Goal: Find specific page/section: Find specific page/section

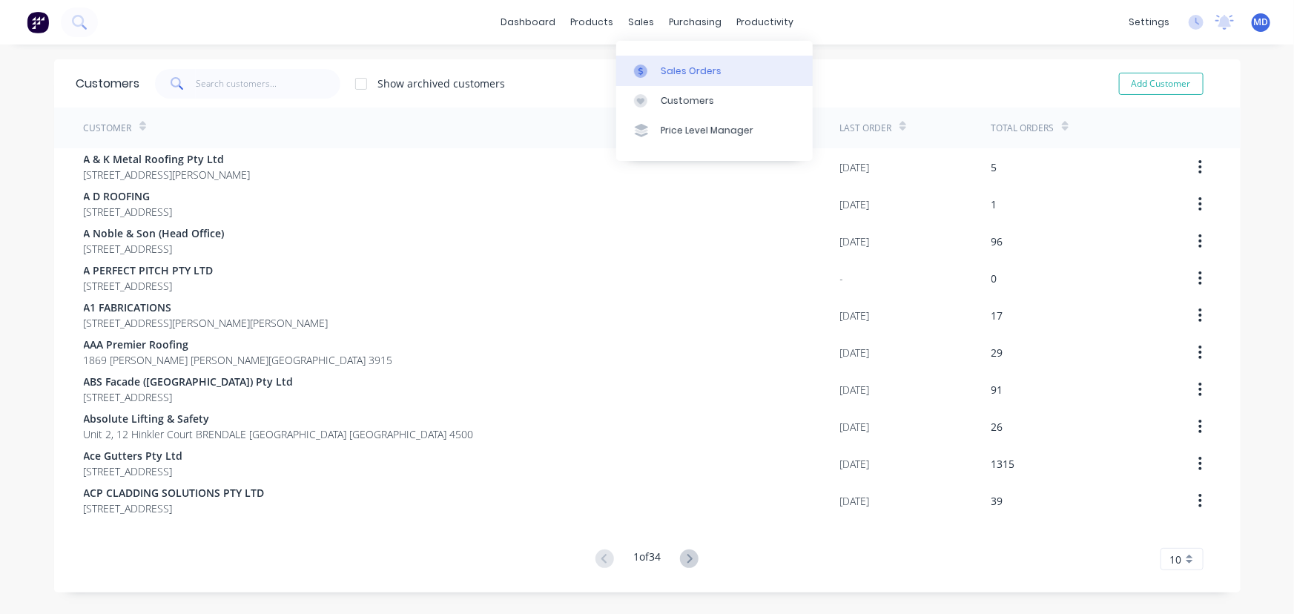
click at [696, 66] on div "Sales Orders" at bounding box center [691, 71] width 61 height 13
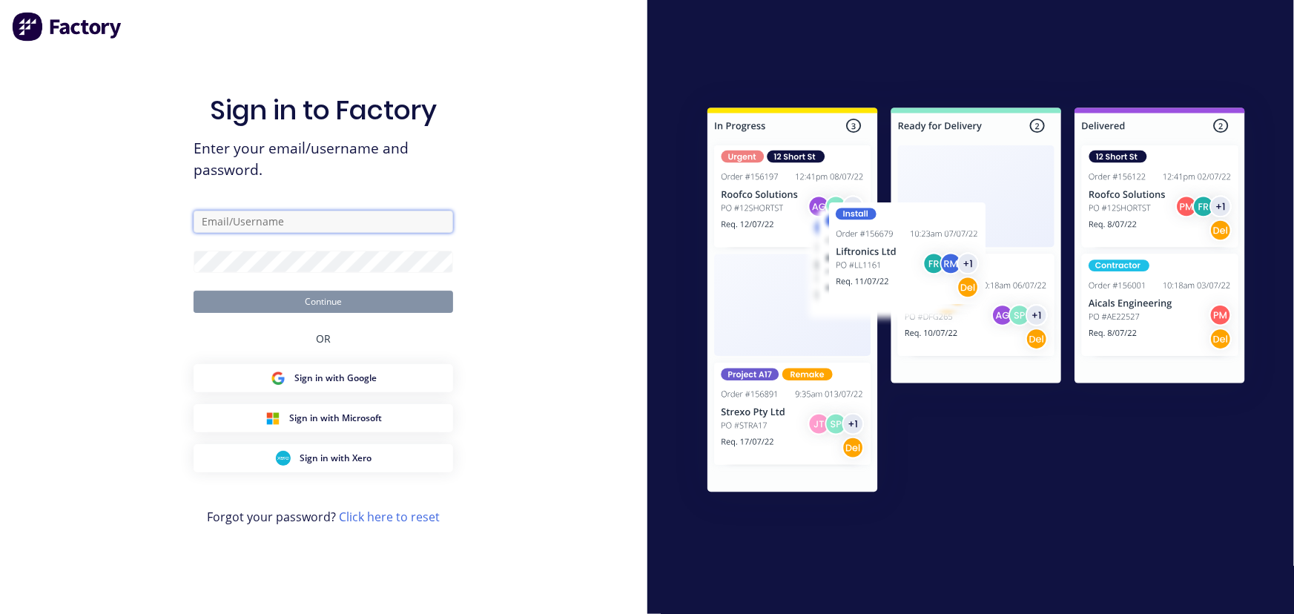
type input "[PERSON_NAME][EMAIL_ADDRESS][DOMAIN_NAME]"
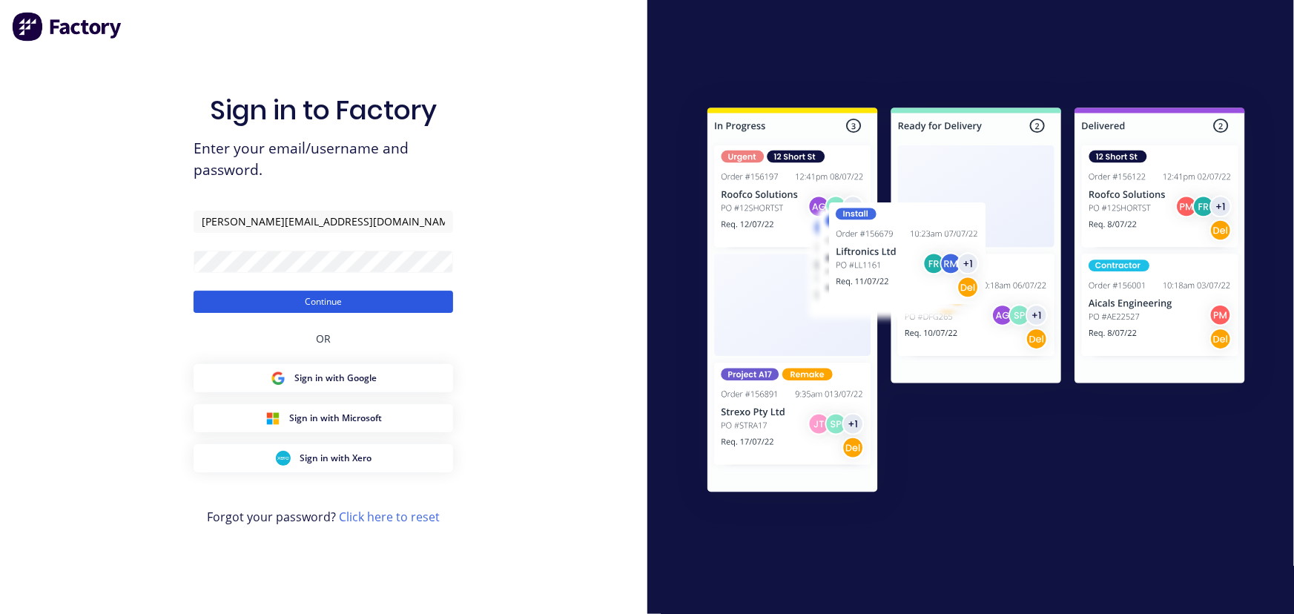
click at [364, 304] on button "Continue" at bounding box center [324, 302] width 260 height 22
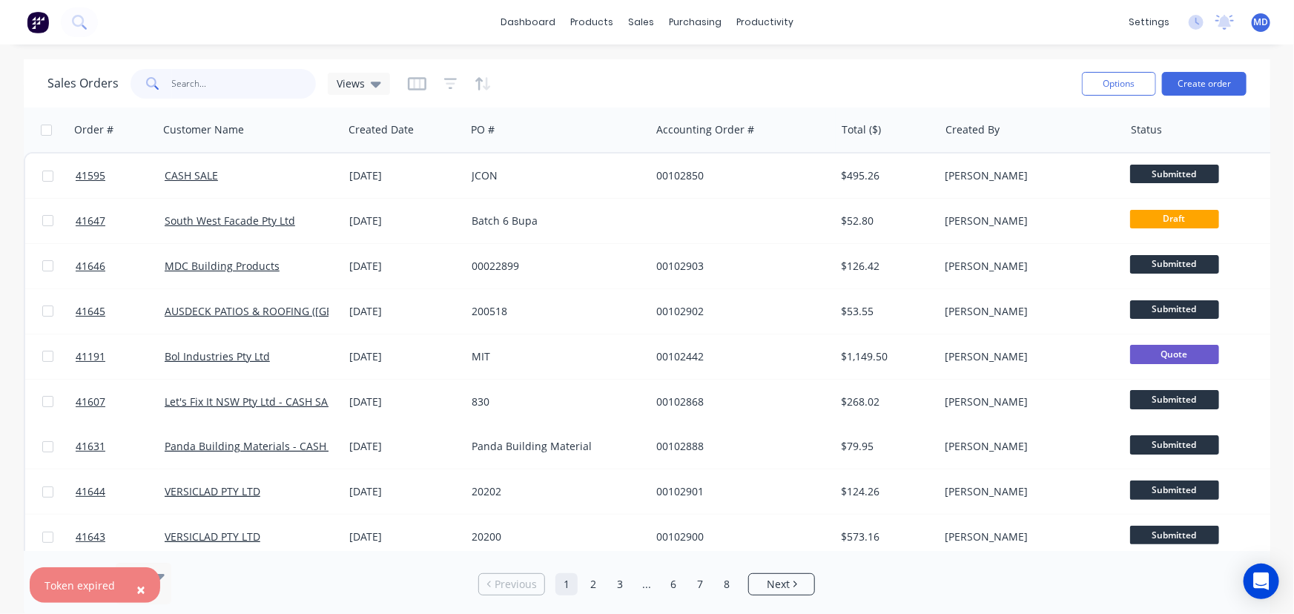
click at [219, 86] on input "text" at bounding box center [244, 84] width 145 height 30
type input "41568"
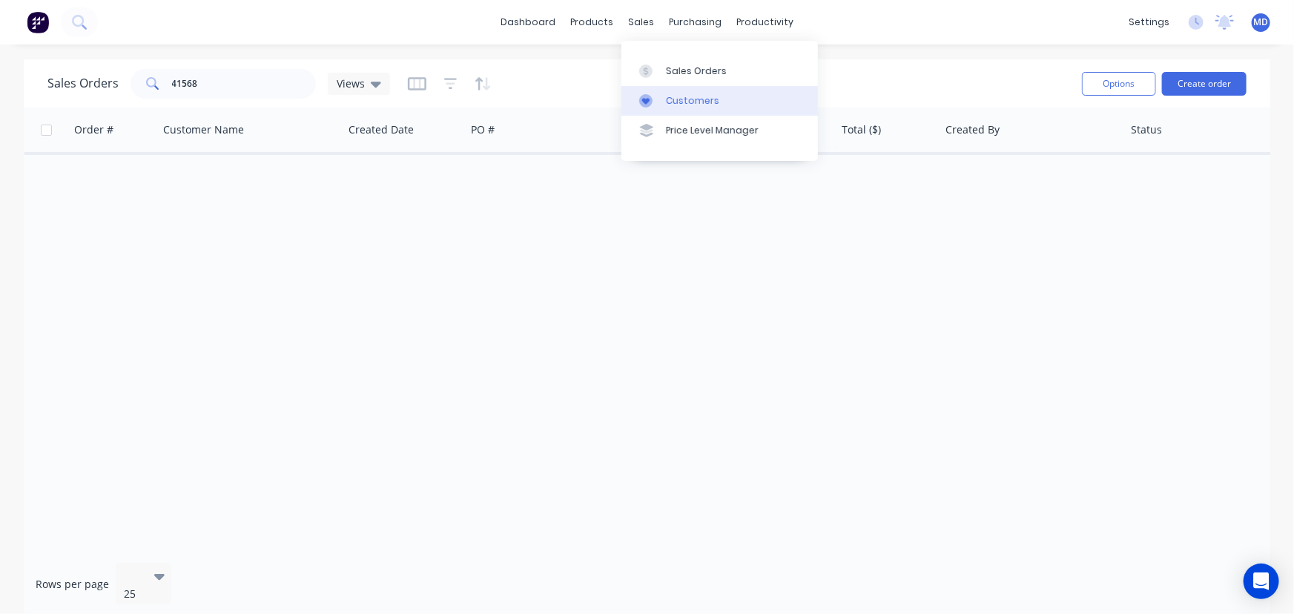
click at [689, 96] on div "Customers" at bounding box center [692, 100] width 53 height 13
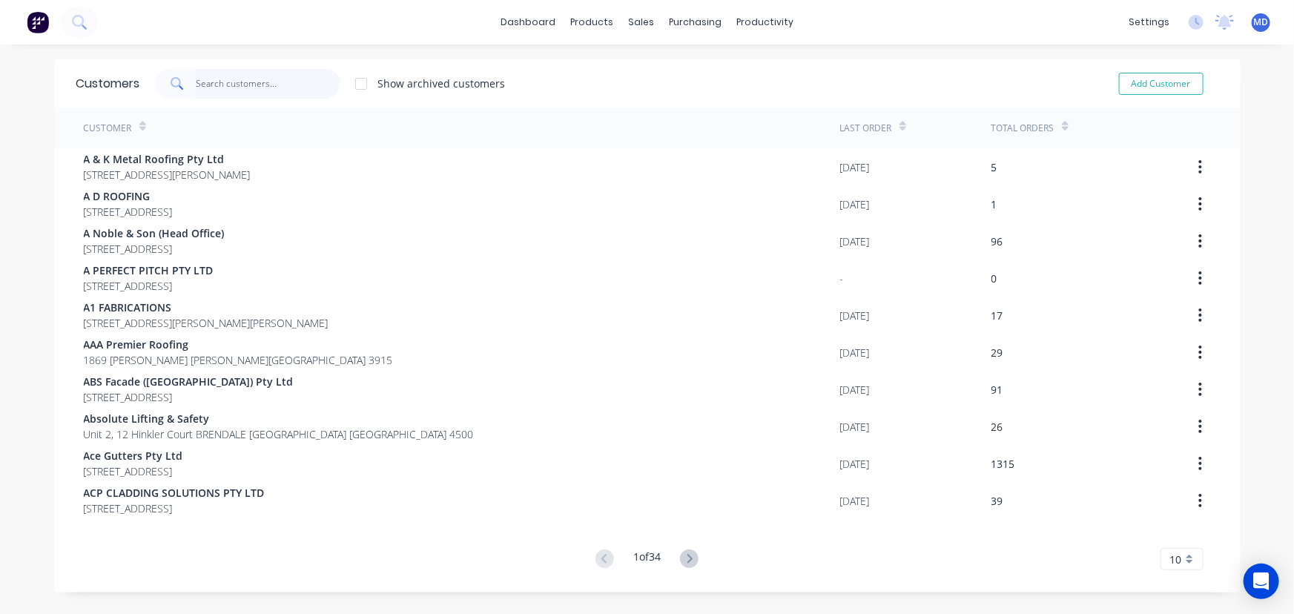
click at [248, 84] on input "text" at bounding box center [268, 84] width 145 height 30
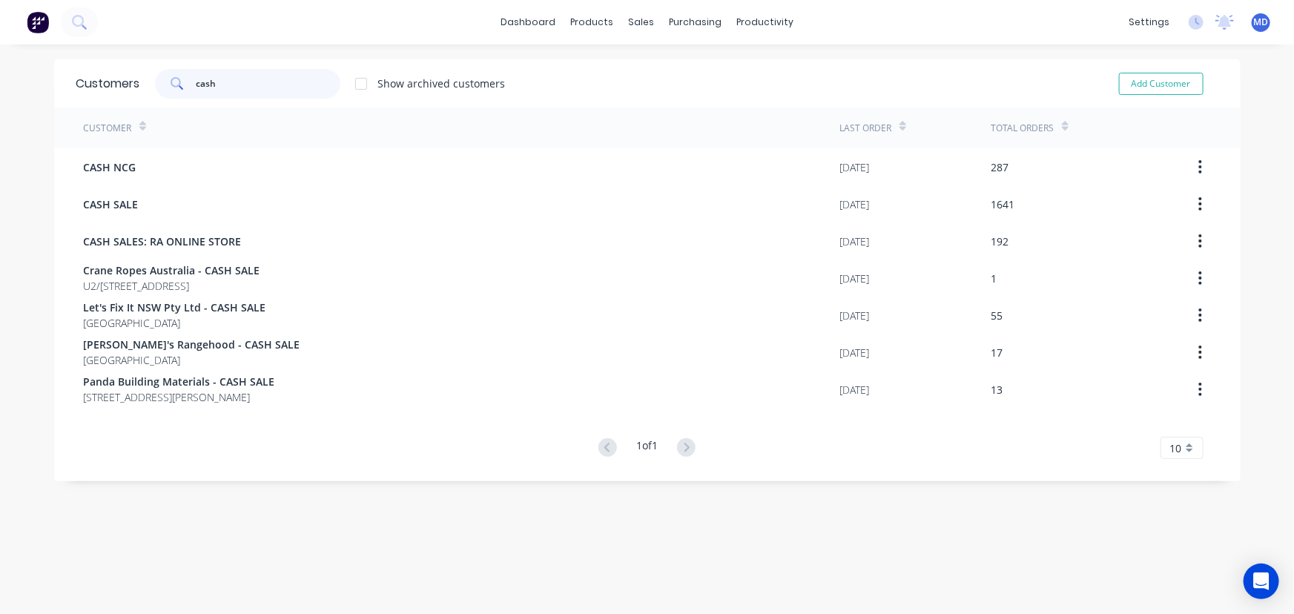
type input "cash"
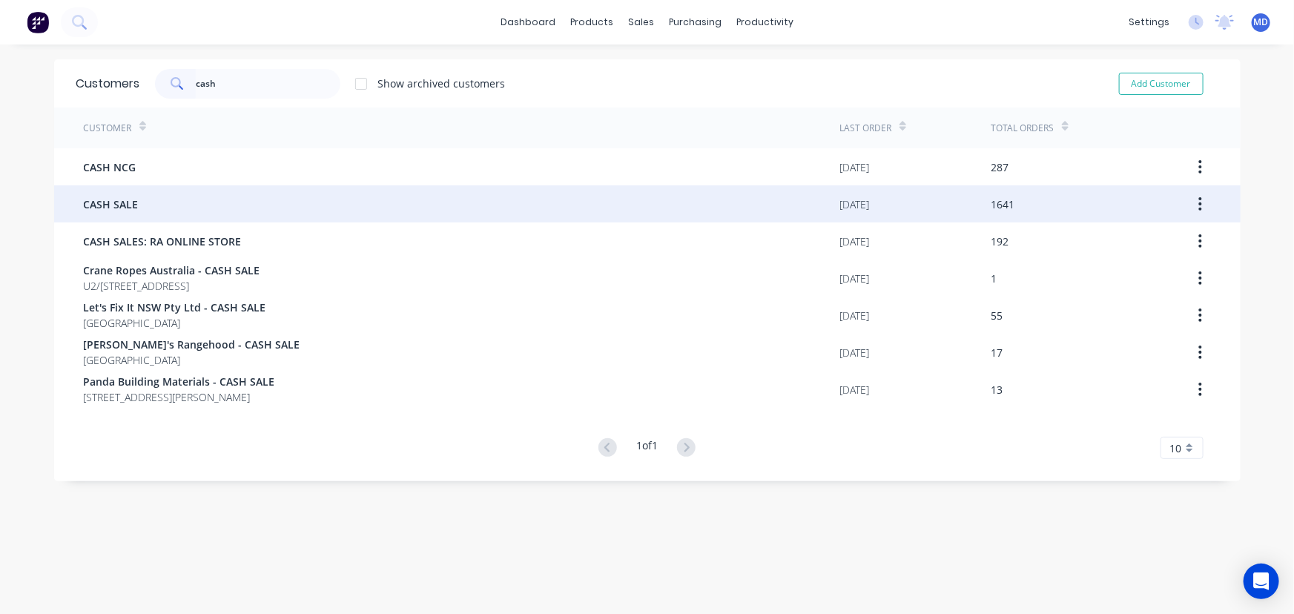
click at [131, 208] on span "CASH SALE" at bounding box center [111, 205] width 55 height 16
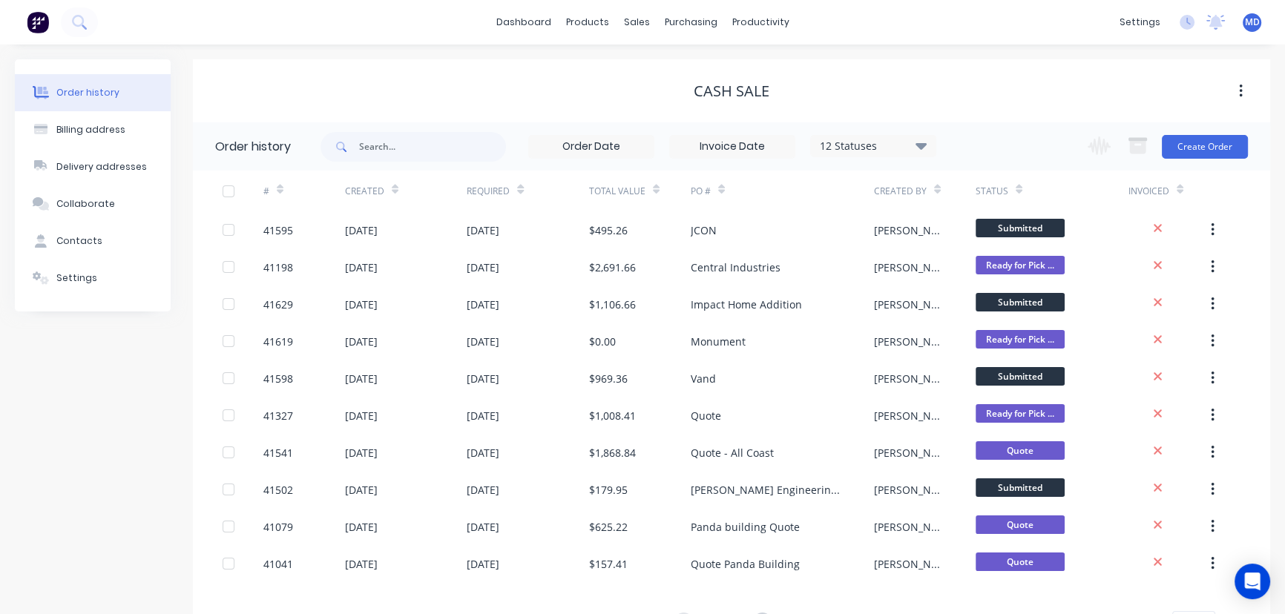
click at [659, 193] on div "Total Value" at bounding box center [640, 191] width 102 height 41
click at [654, 194] on icon at bounding box center [656, 189] width 7 height 11
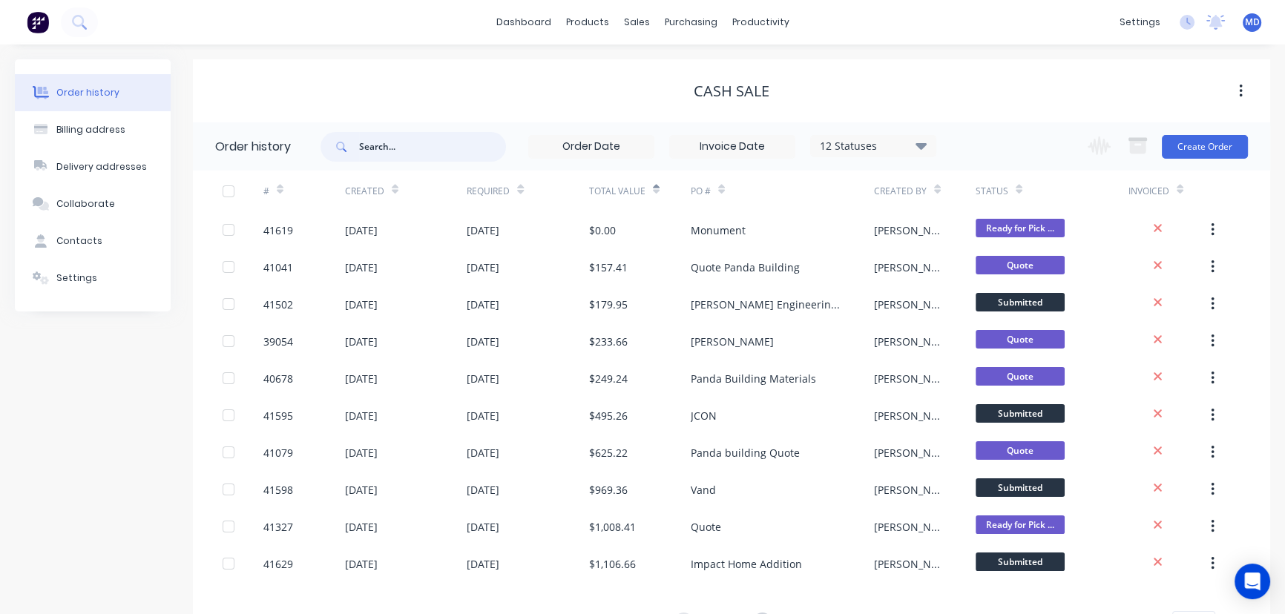
click at [398, 151] on input "text" at bounding box center [432, 147] width 147 height 30
type input "Vand"
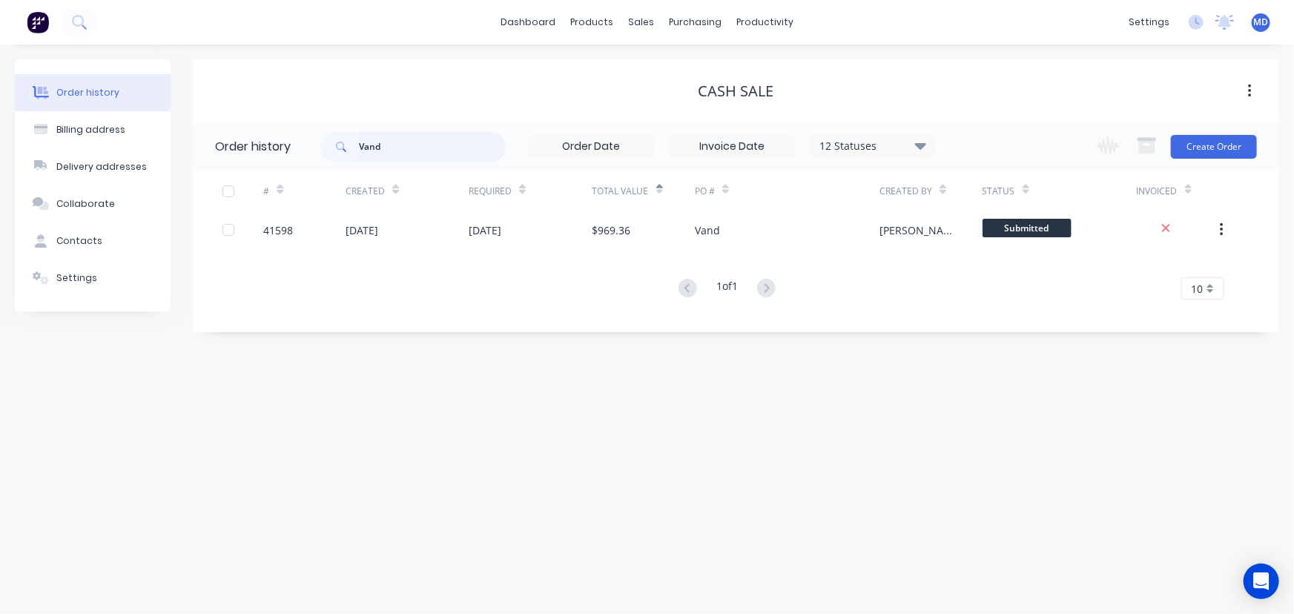
click at [243, 141] on header "Order history Vand 12 Statuses Invoice Status Invoiced Not Invoiced Partial Ord…" at bounding box center [736, 146] width 1087 height 48
type input "41628"
click at [919, 142] on icon at bounding box center [920, 145] width 11 height 18
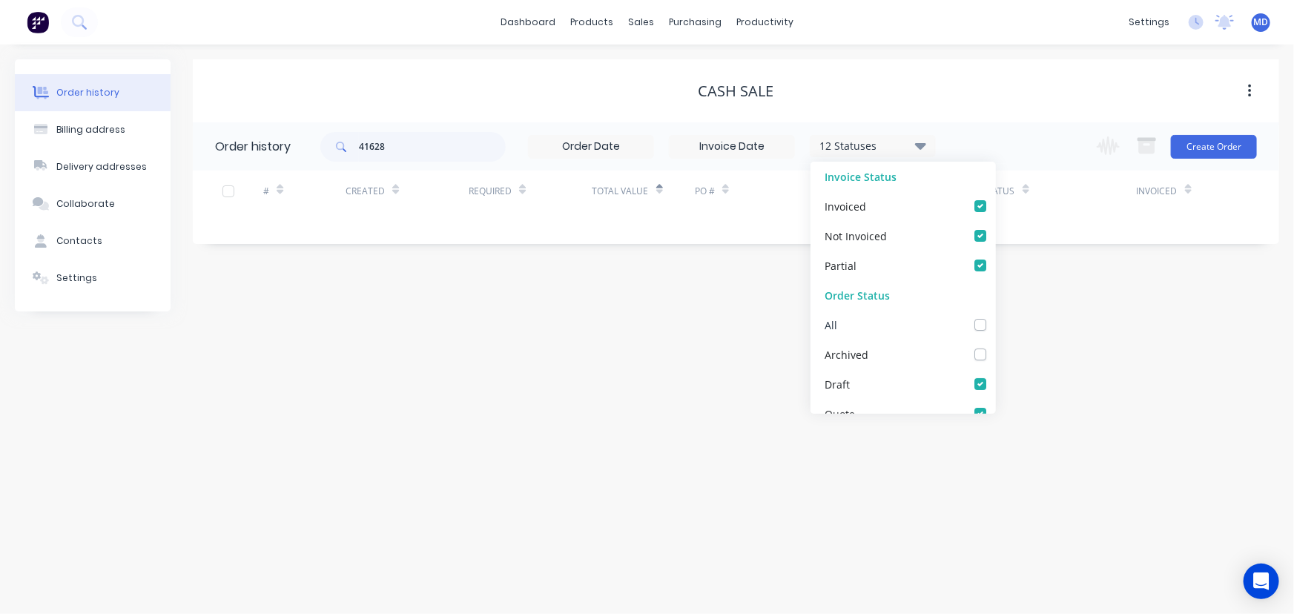
click at [995, 317] on label at bounding box center [995, 317] width 0 height 0
click at [995, 329] on input "checkbox" at bounding box center [1001, 324] width 12 height 14
checkbox input "true"
click at [1047, 344] on div "Order history Billing address Delivery addresses Collaborate Contacts Settings …" at bounding box center [647, 330] width 1294 height 570
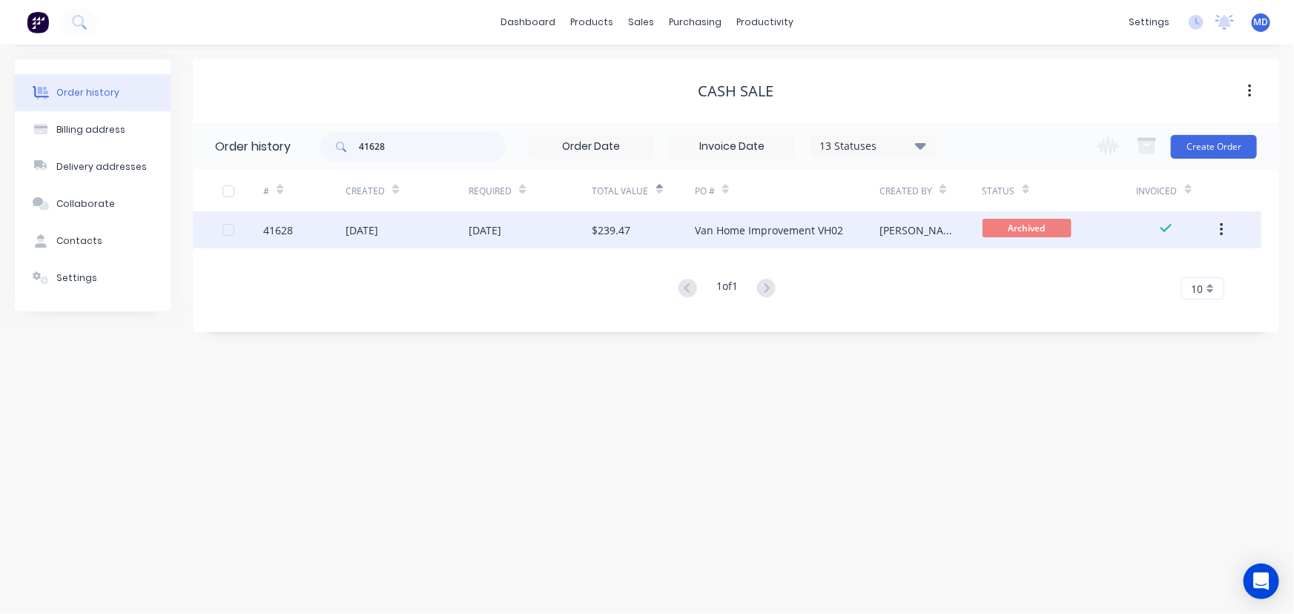
click at [563, 231] on div "[DATE]" at bounding box center [530, 229] width 123 height 37
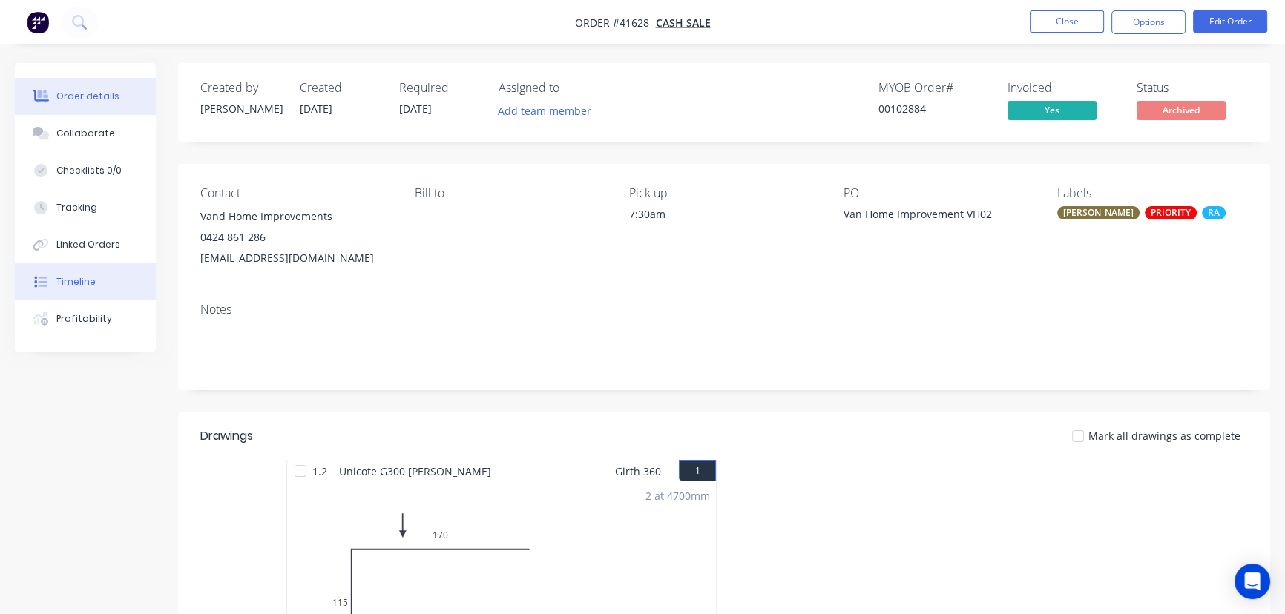
click at [74, 280] on div "Timeline" at bounding box center [75, 281] width 39 height 13
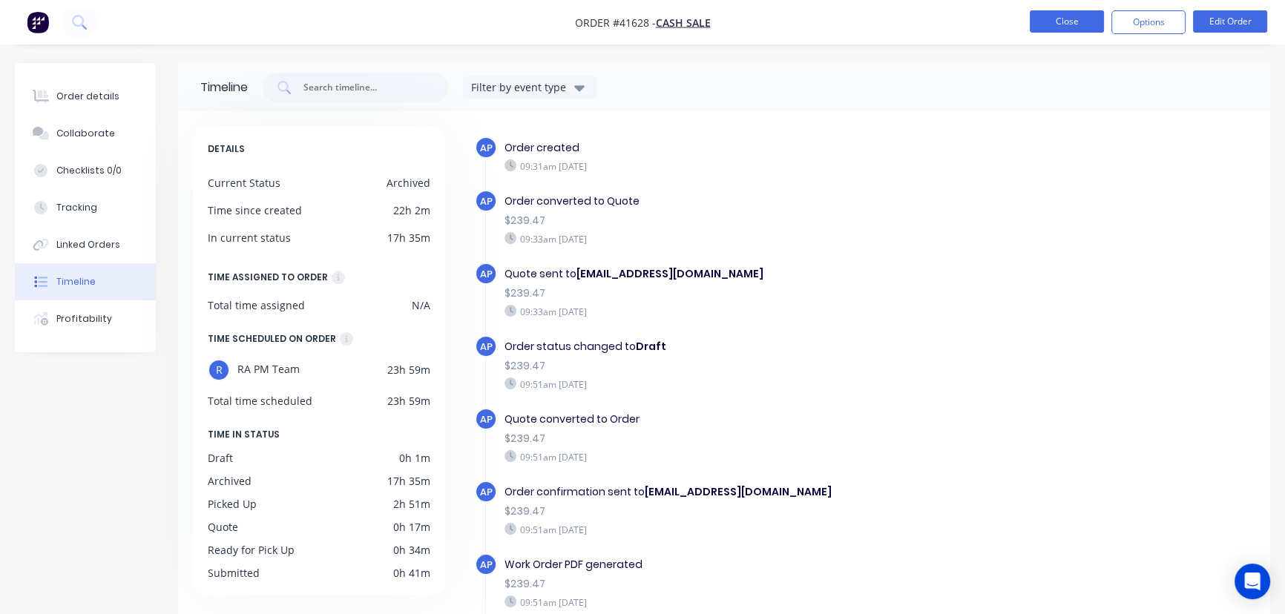
click at [1061, 18] on button "Close" at bounding box center [1067, 21] width 74 height 22
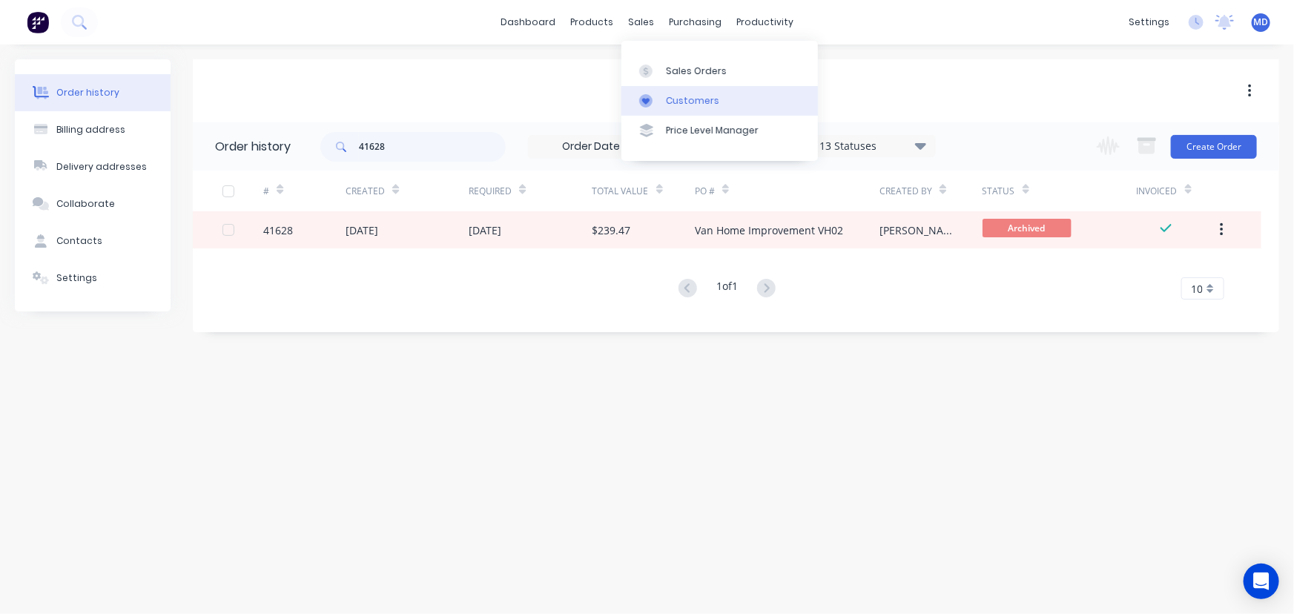
click at [689, 99] on div "Customers" at bounding box center [692, 100] width 53 height 13
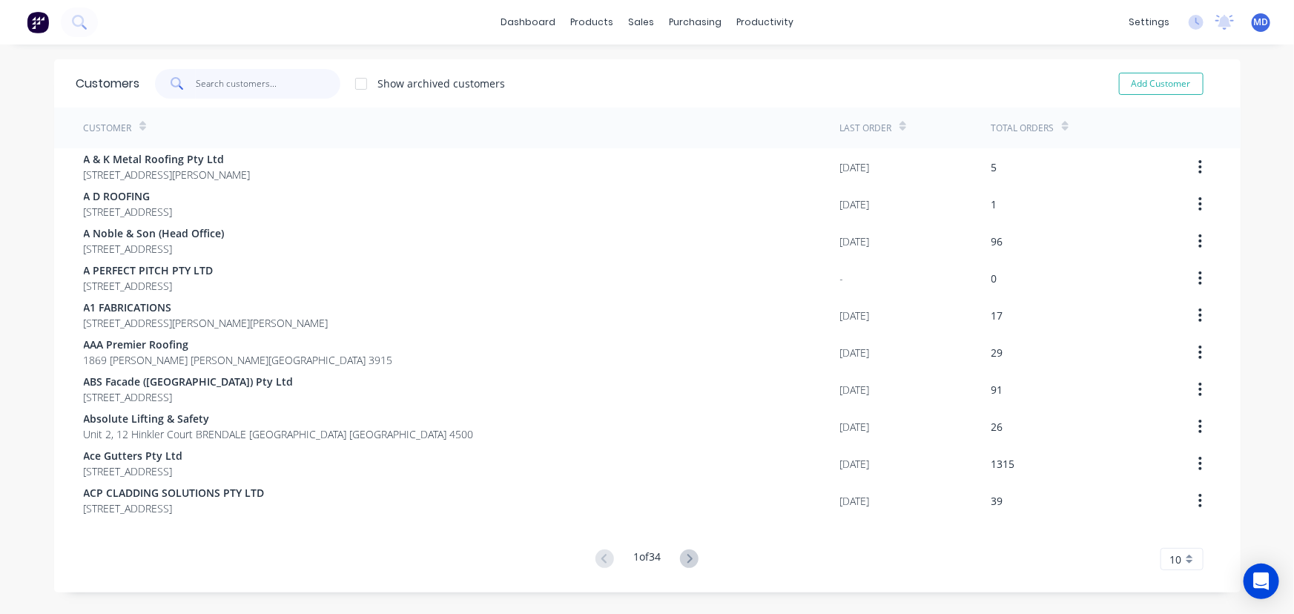
drag, startPoint x: 269, startPoint y: 83, endPoint x: 262, endPoint y: 79, distance: 8.0
click at [267, 83] on input "text" at bounding box center [268, 84] width 145 height 30
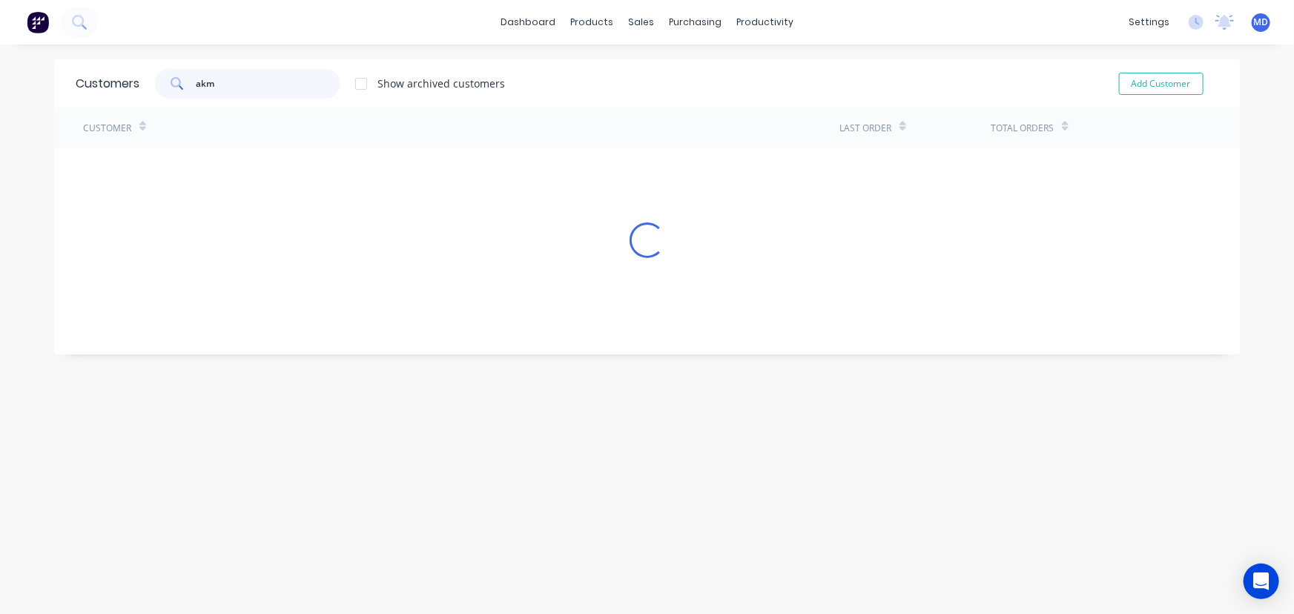
type input "akm"
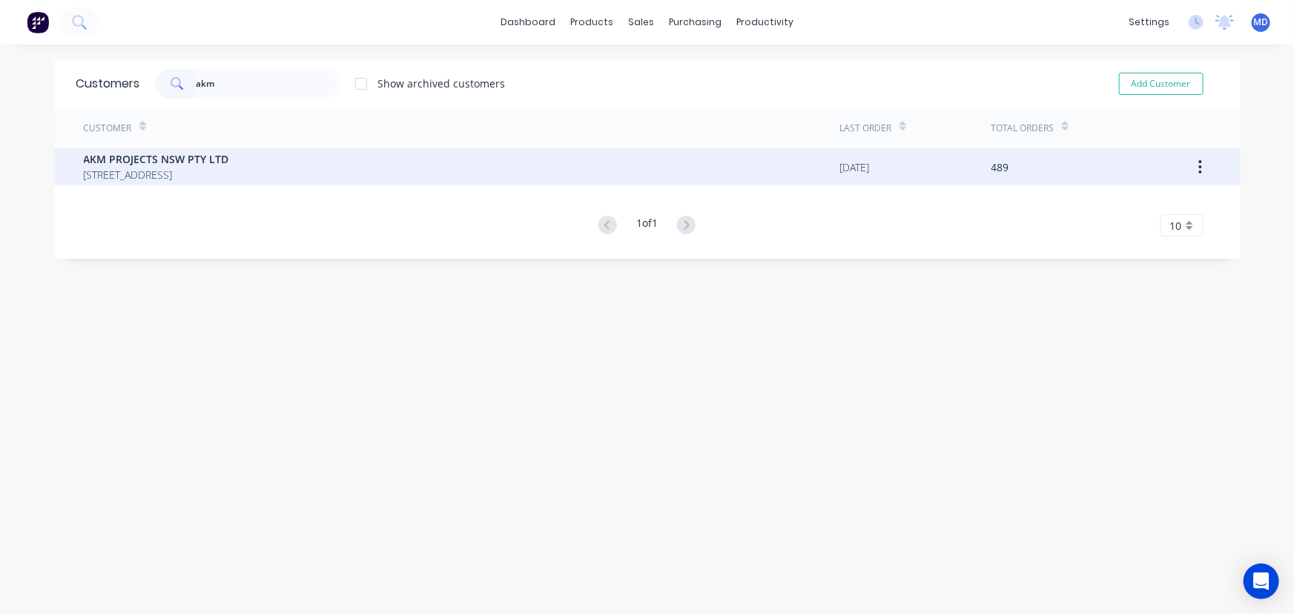
click at [188, 173] on span "[STREET_ADDRESS]" at bounding box center [156, 175] width 145 height 16
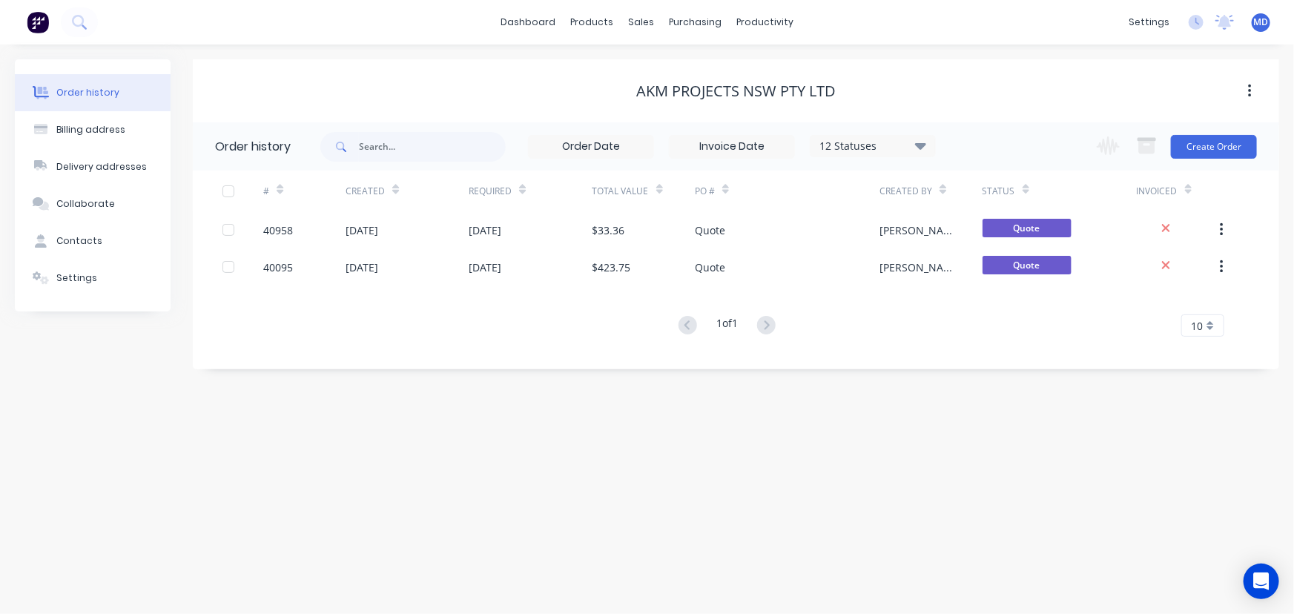
click at [919, 146] on icon at bounding box center [920, 145] width 11 height 7
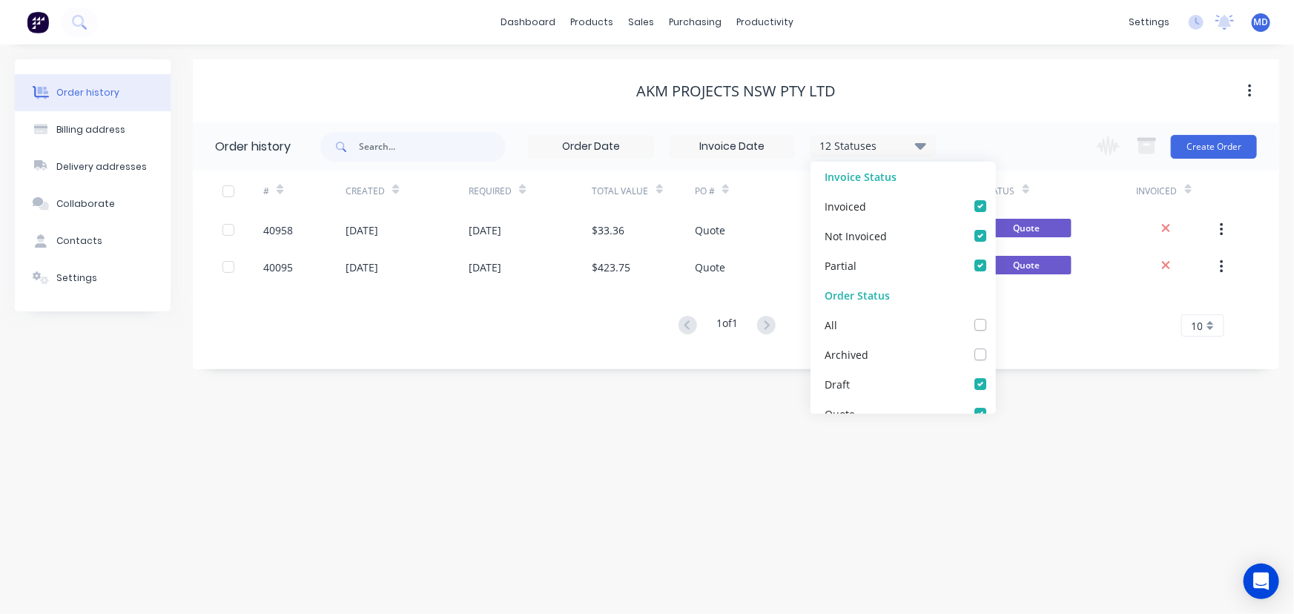
click at [556, 425] on div "Order history Billing address Delivery addresses Collaborate Contacts Settings …" at bounding box center [647, 330] width 1294 height 570
